Goal: Task Accomplishment & Management: Complete application form

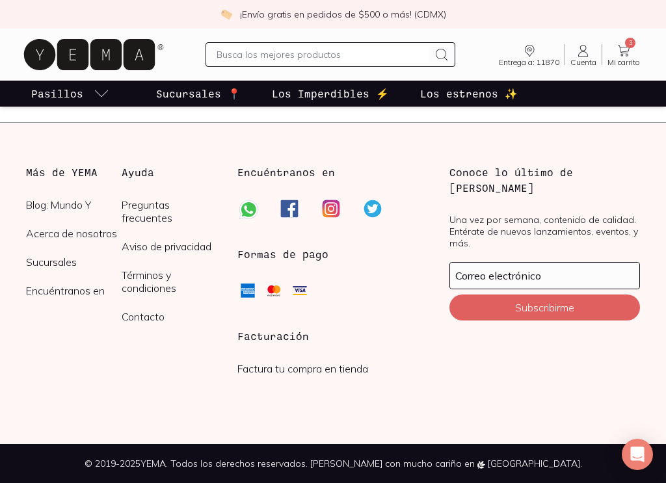
click at [273, 365] on link "Factura tu compra en tienda" at bounding box center [302, 368] width 131 height 13
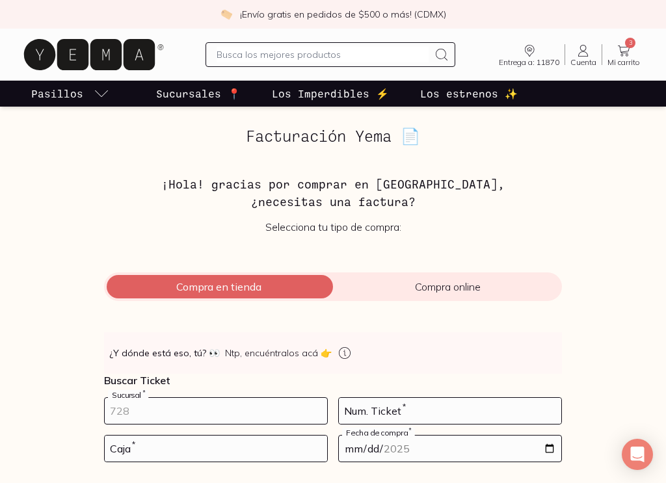
click at [209, 401] on input "number" at bounding box center [216, 411] width 222 height 26
type input "10002"
type input "124"
click at [218, 460] on input "number" at bounding box center [216, 449] width 222 height 26
type input "1"
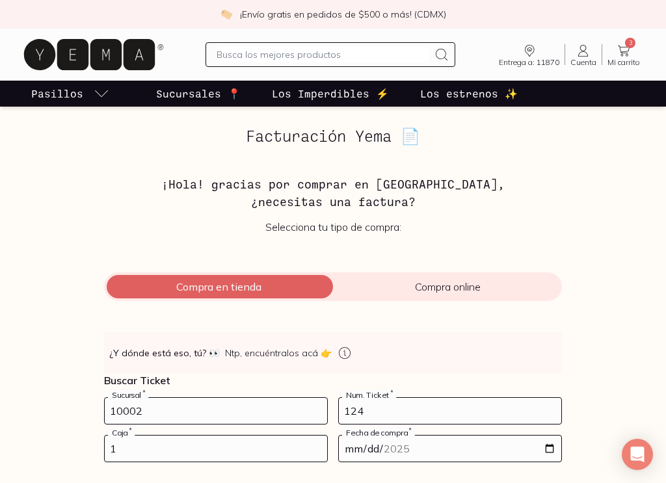
click at [404, 451] on input "date" at bounding box center [450, 449] width 222 height 26
click at [408, 439] on input "date" at bounding box center [450, 449] width 222 height 26
type input "[DATE]"
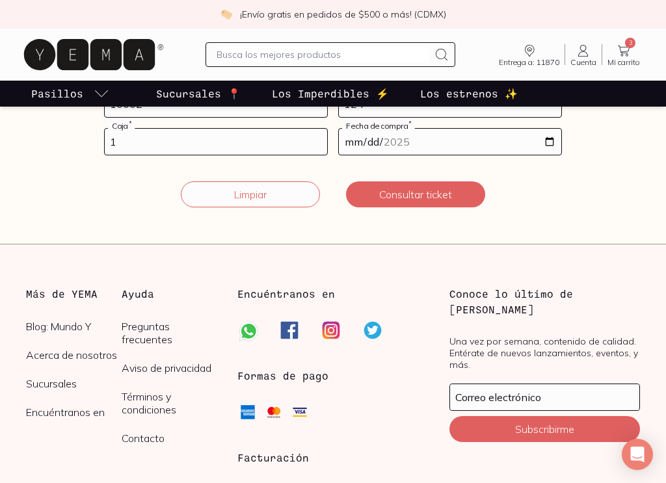
scroll to position [303, 0]
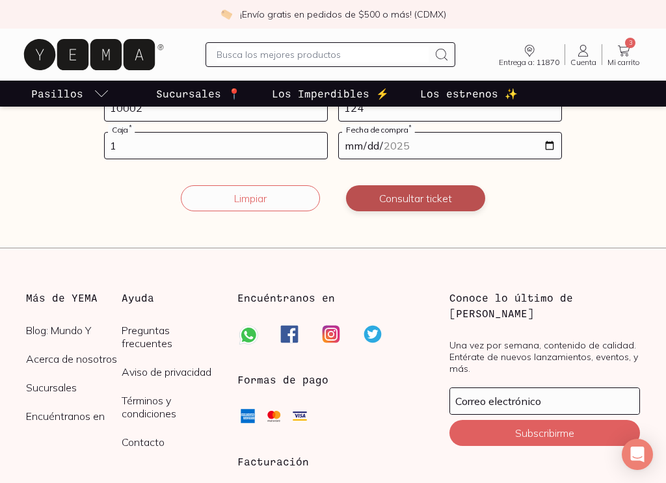
click at [462, 189] on button "Consultar ticket" at bounding box center [415, 198] width 139 height 26
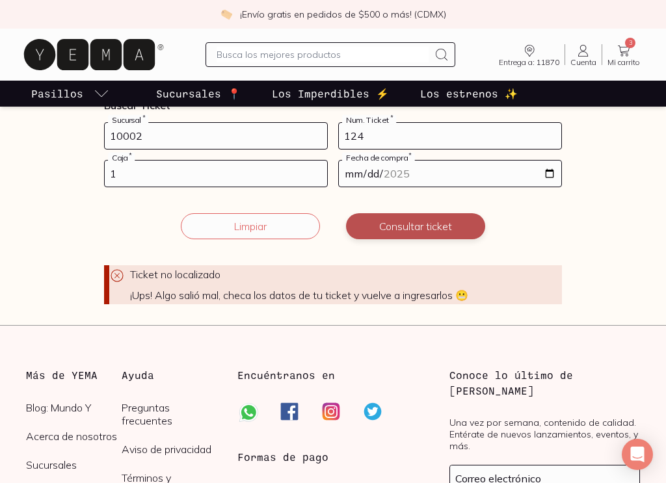
scroll to position [274, 0]
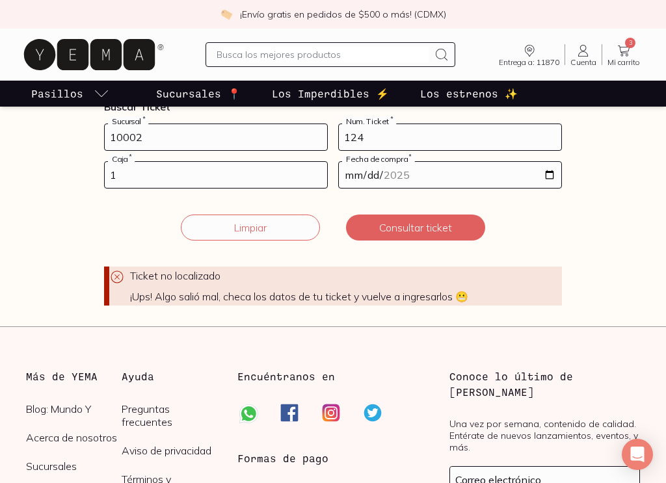
click at [418, 129] on input "124" at bounding box center [450, 137] width 222 height 26
click at [135, 141] on input "10002" at bounding box center [216, 137] width 222 height 26
type input "10002"
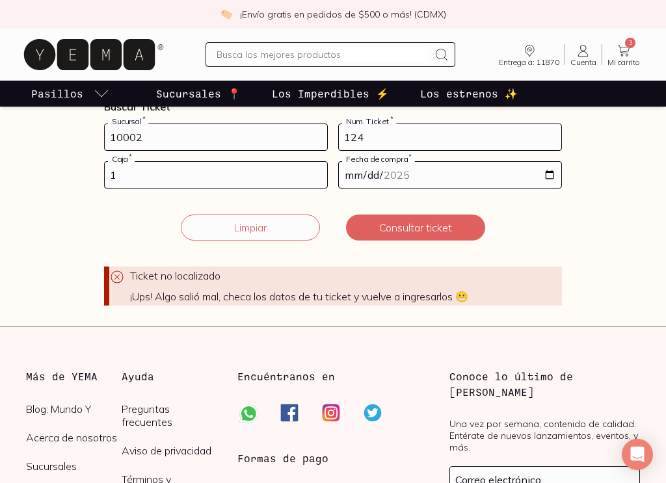
click at [111, 173] on input "1" at bounding box center [216, 175] width 222 height 26
type input "01"
click at [382, 222] on button "Consultar ticket" at bounding box center [415, 228] width 139 height 26
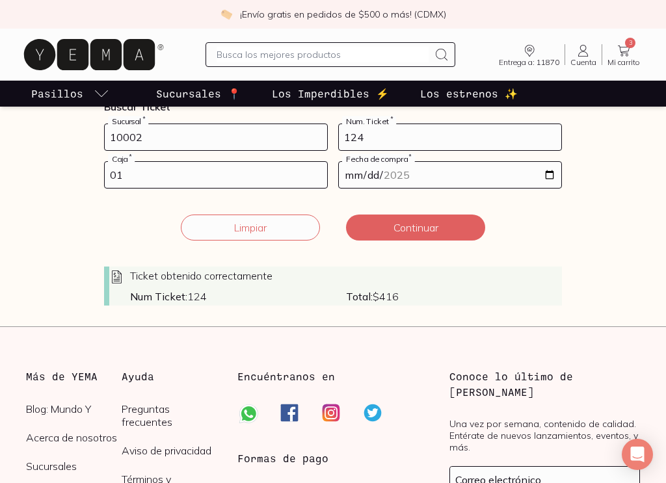
click at [408, 280] on div "Ticket obtenido correctamente" at bounding box center [335, 277] width 452 height 16
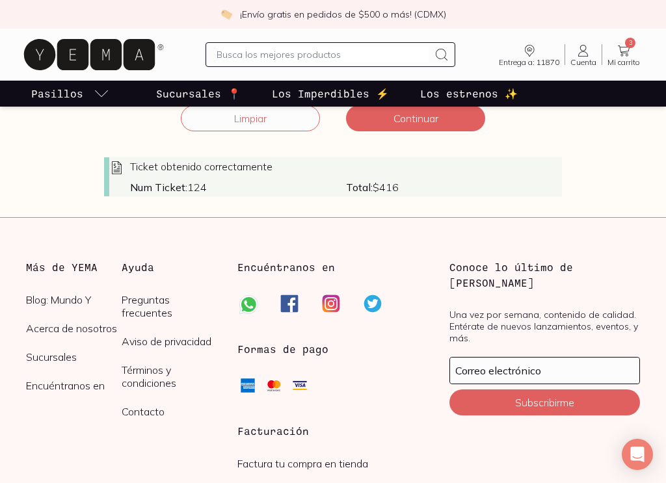
scroll to position [384, 0]
click at [133, 181] on strong "Num Ticket:" at bounding box center [158, 186] width 57 height 13
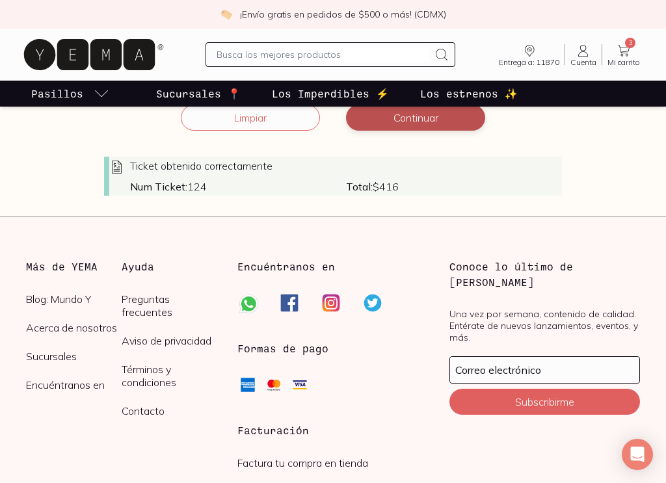
click at [447, 119] on button "Continuar" at bounding box center [415, 118] width 139 height 26
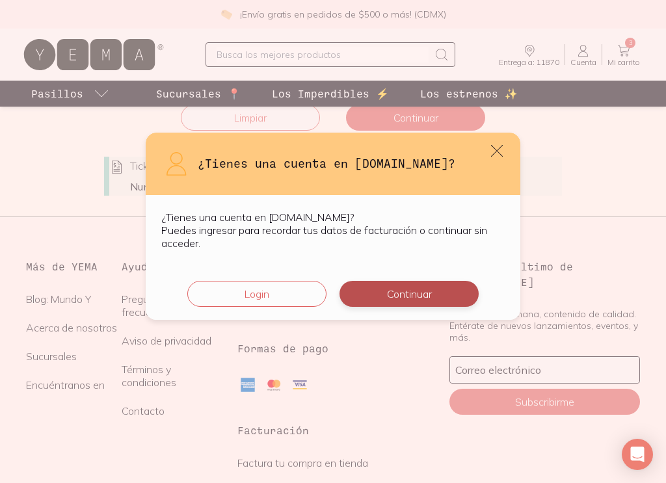
click at [397, 294] on button "Continuar" at bounding box center [408, 294] width 139 height 26
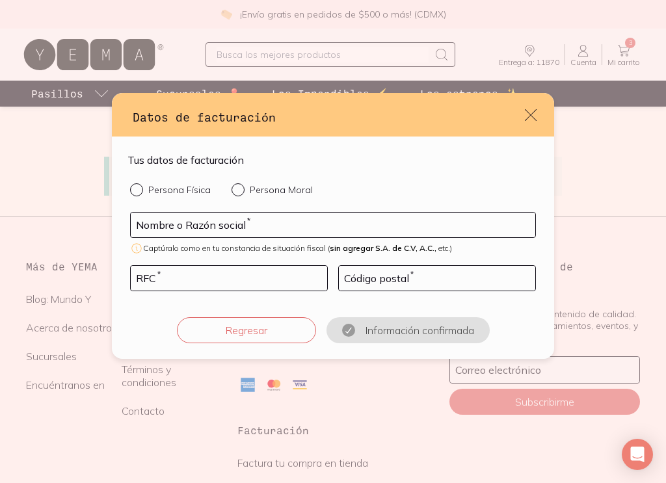
click at [252, 205] on div "Persona Física Persona Moral Nombre o Razón social * Captúralo como en tu const…" at bounding box center [332, 263] width 411 height 160
click at [185, 190] on p "Persona Física" at bounding box center [179, 190] width 62 height 12
click at [140, 190] on input "Persona Física" at bounding box center [135, 188] width 10 height 10
radio input "true"
click at [202, 223] on input "default" at bounding box center [333, 225] width 404 height 25
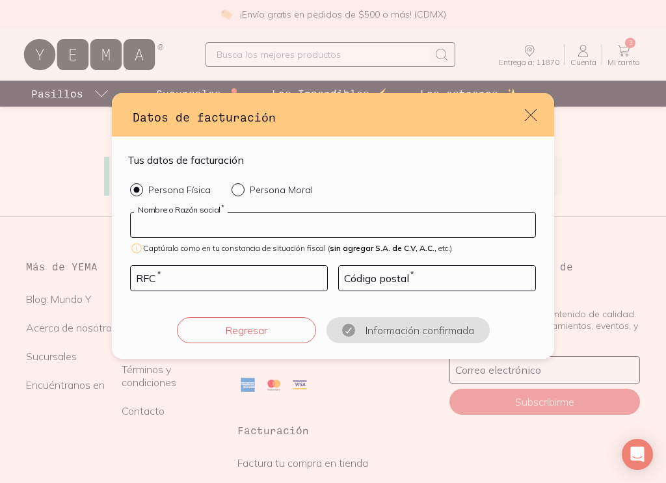
type input "[PERSON_NAME]"
type input "OEMN871001V93"
type input "77506"
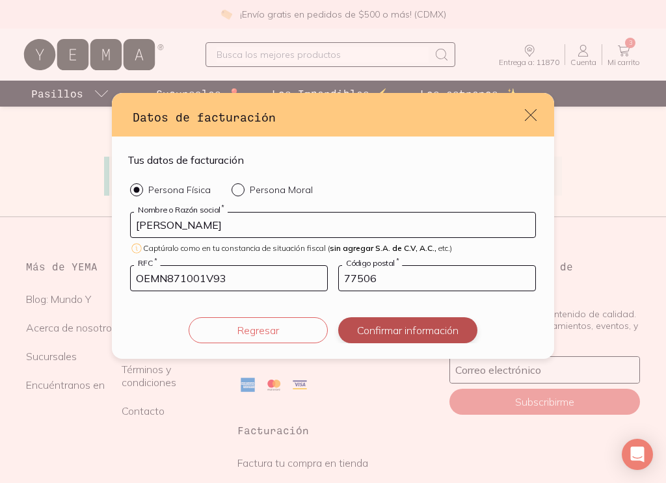
click at [374, 329] on button "Confirmar información" at bounding box center [407, 330] width 139 height 26
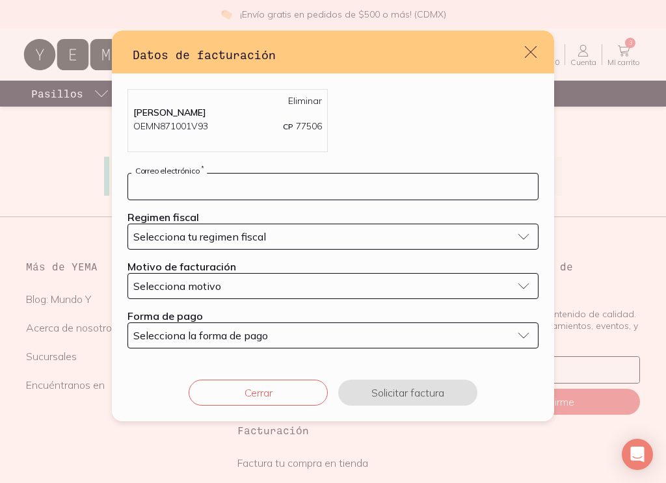
click at [279, 189] on input "default" at bounding box center [333, 187] width 410 height 26
type input "[EMAIL_ADDRESS][DOMAIN_NAME]"
click at [257, 246] on button "Selecciona tu regimen fiscal" at bounding box center [332, 237] width 411 height 26
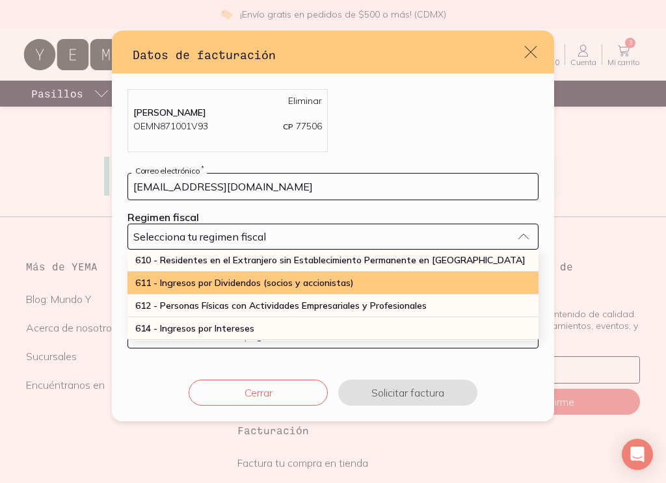
scroll to position [139, 0]
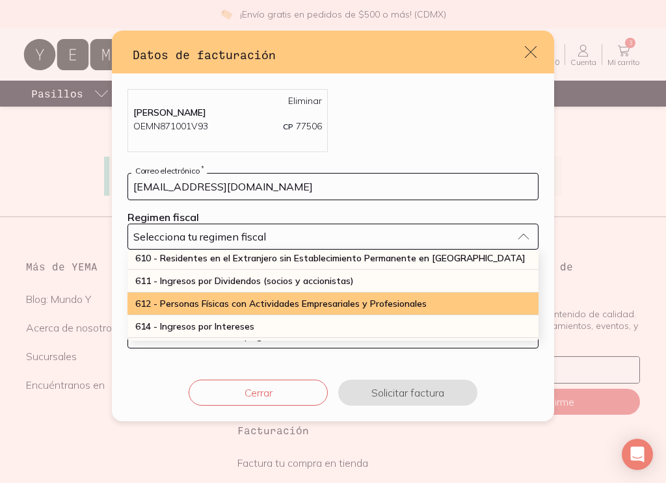
click at [348, 310] on div "612 - Personas Físicas con Actividades Empresariales y Profesionales" at bounding box center [332, 304] width 411 height 23
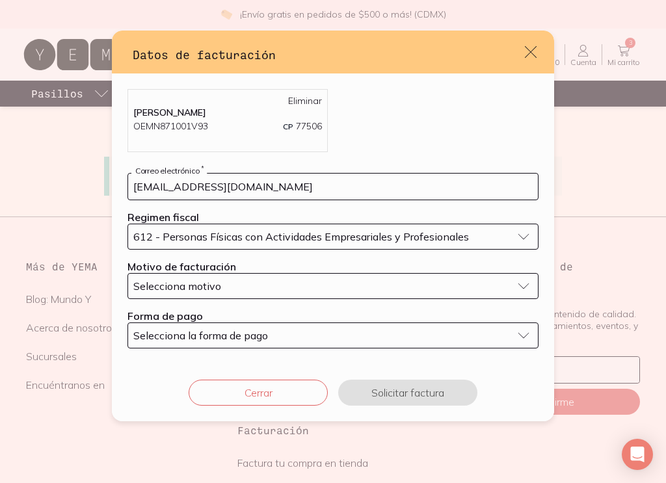
click at [250, 285] on div "Selecciona motivo" at bounding box center [322, 286] width 378 height 13
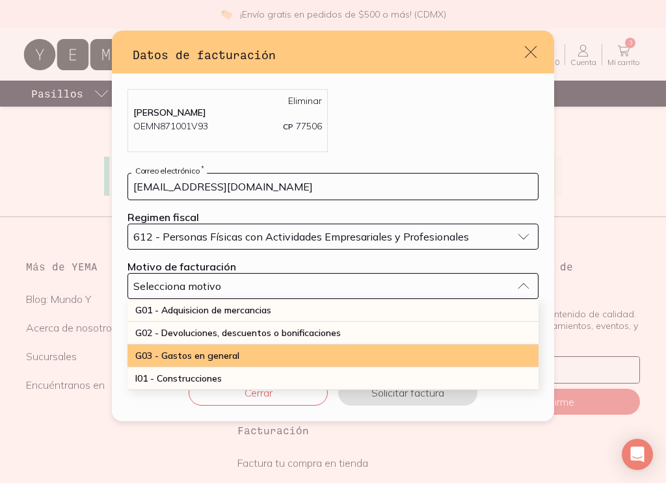
click at [234, 355] on span "G03 - Gastos en general" at bounding box center [187, 356] width 104 height 12
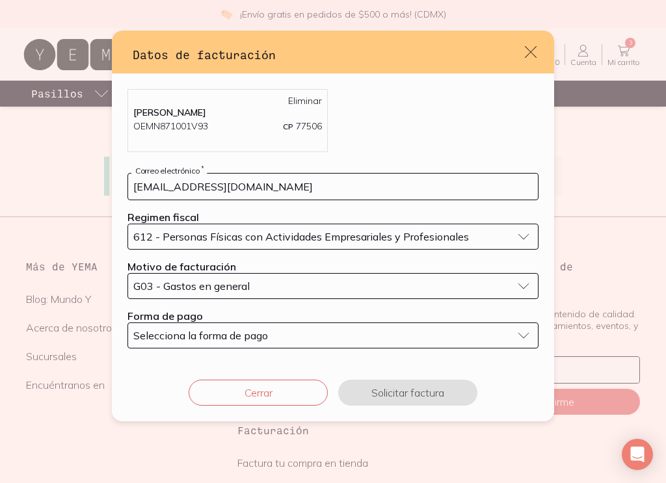
click at [239, 337] on span "Selecciona la forma de pago" at bounding box center [200, 335] width 135 height 13
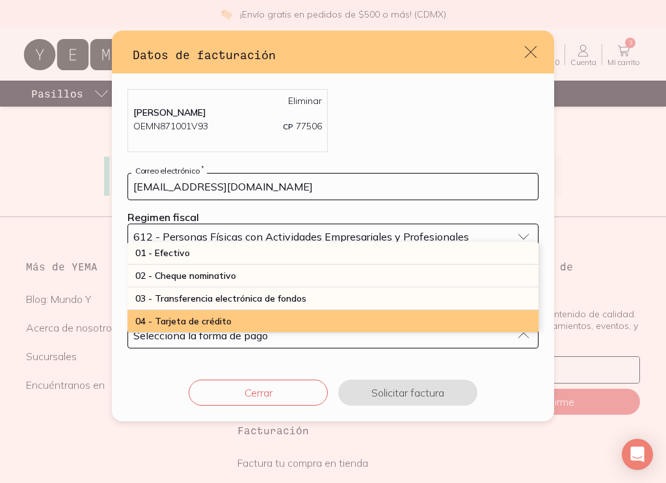
click at [233, 313] on div "04 - Tarjeta de crédito" at bounding box center [332, 321] width 411 height 23
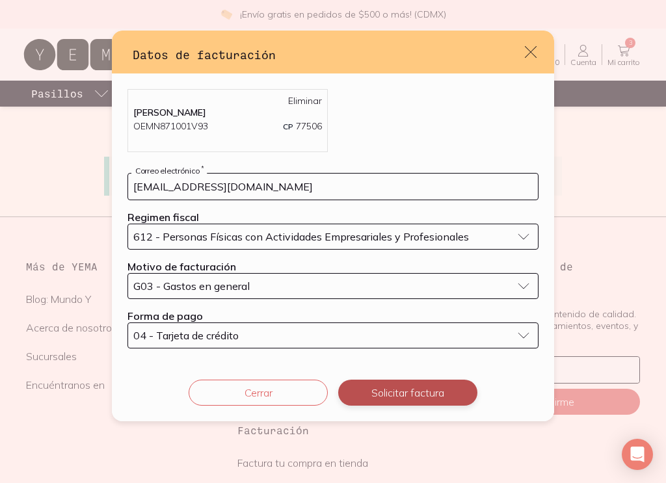
click at [434, 387] on button "Solicitar factura" at bounding box center [407, 393] width 139 height 26
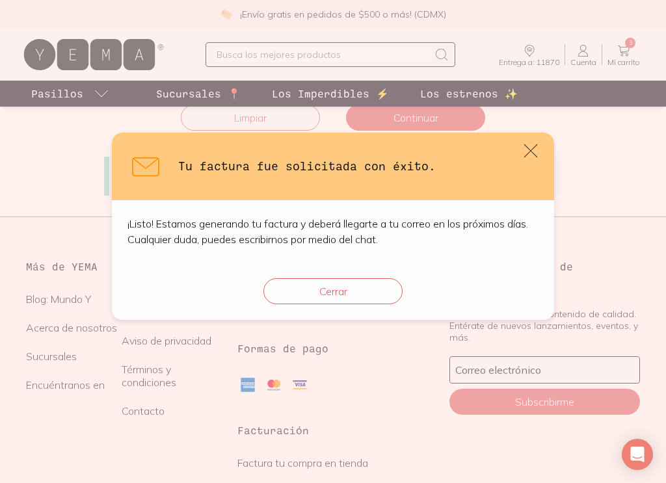
click at [532, 157] on icon "default" at bounding box center [530, 151] width 18 height 18
